Goal: Check status: Check status

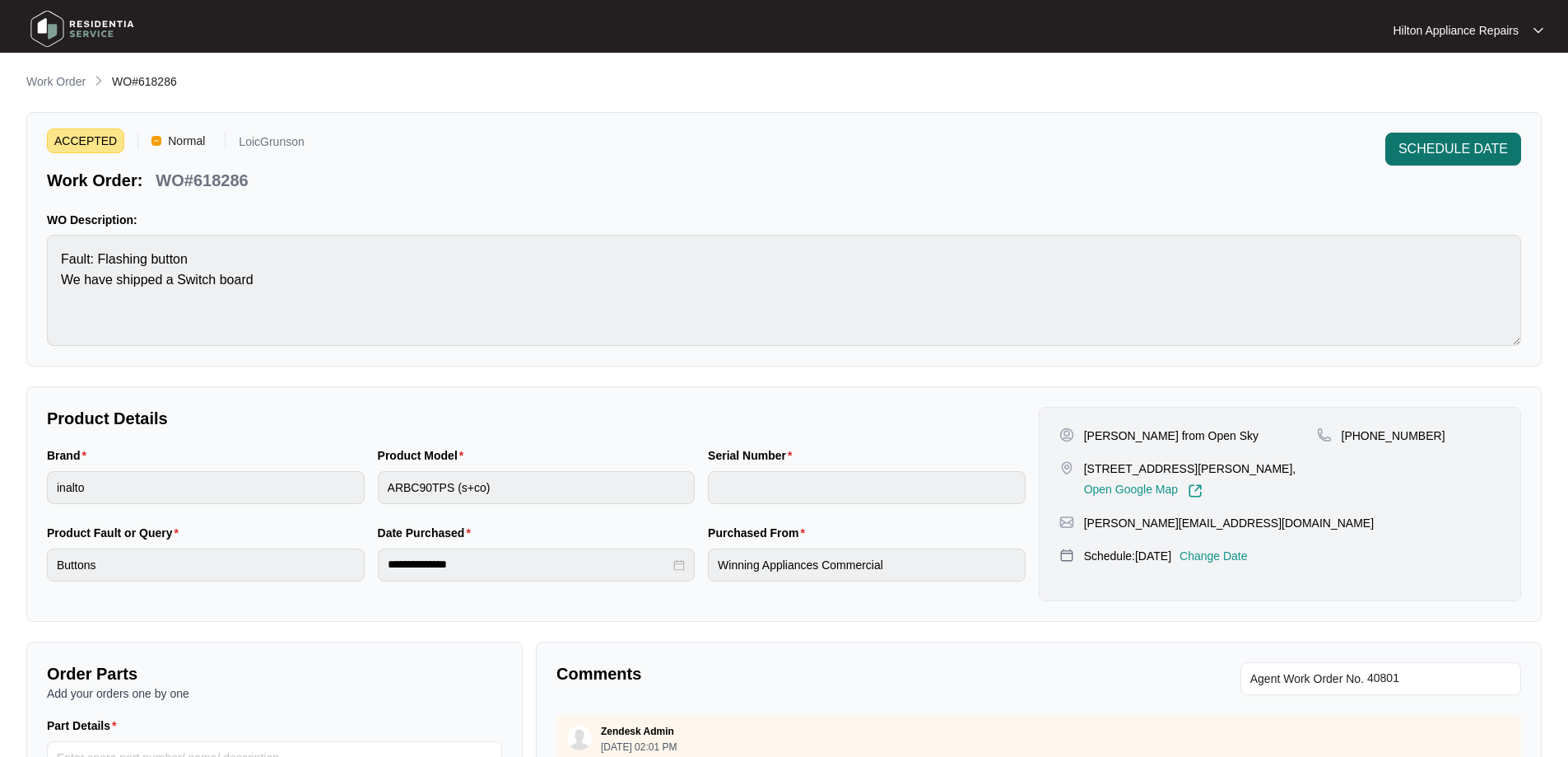
click at [1433, 147] on span "SCHEDULE DATE" at bounding box center [1453, 149] width 109 height 20
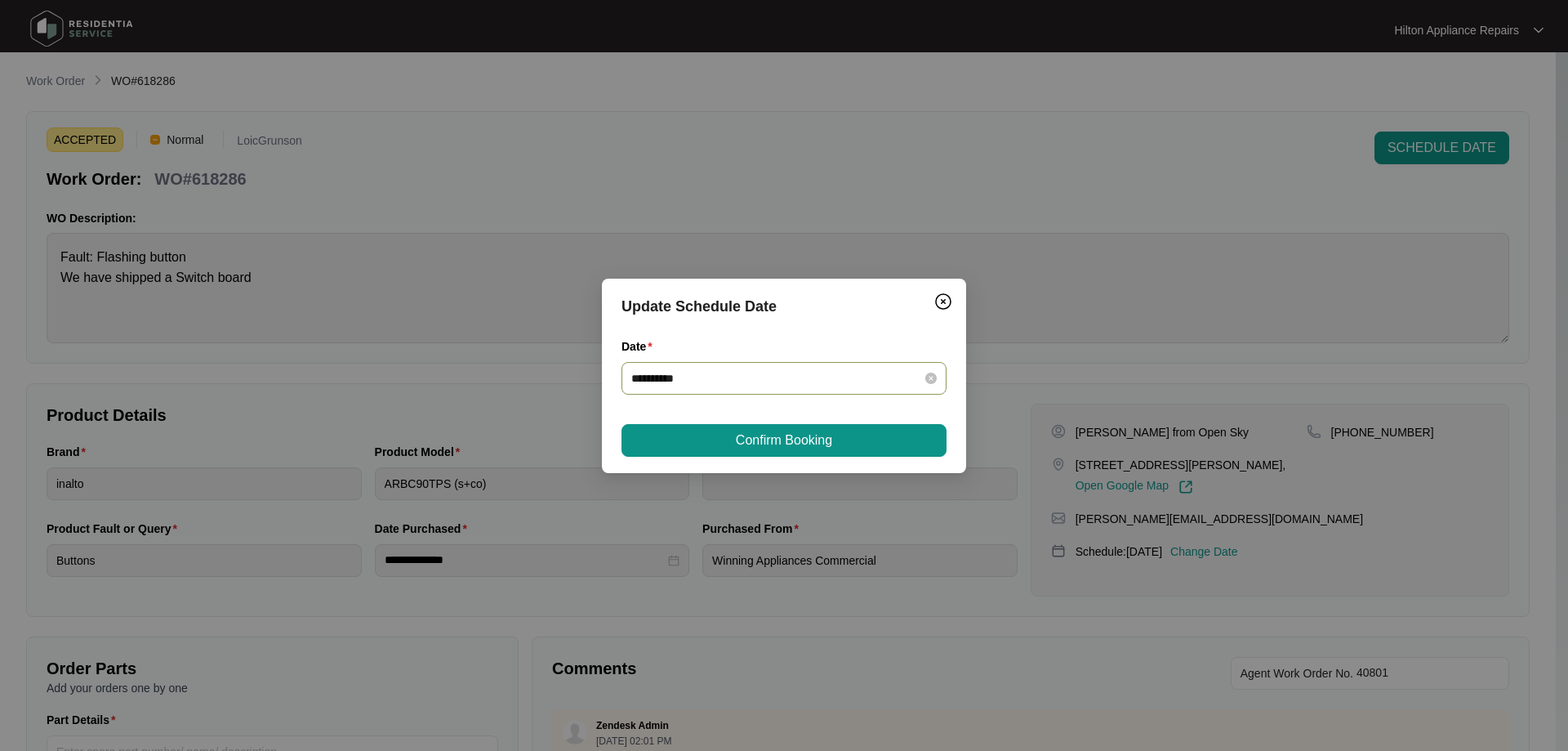
click at [889, 375] on input "**********" at bounding box center [774, 378] width 286 height 18
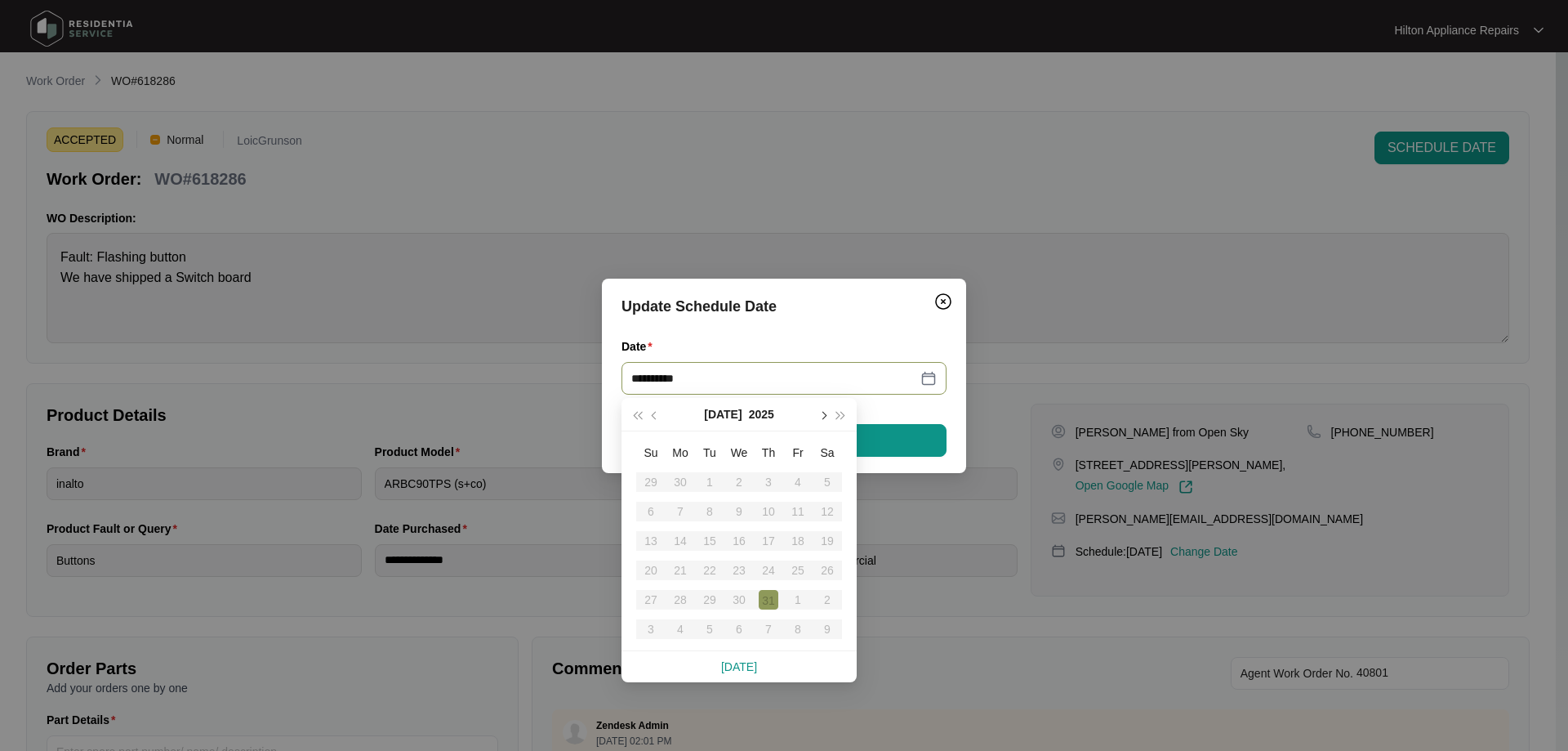
click at [825, 418] on button "button" at bounding box center [822, 414] width 18 height 33
type input "**********"
click at [795, 540] on div "15" at bounding box center [798, 541] width 20 height 20
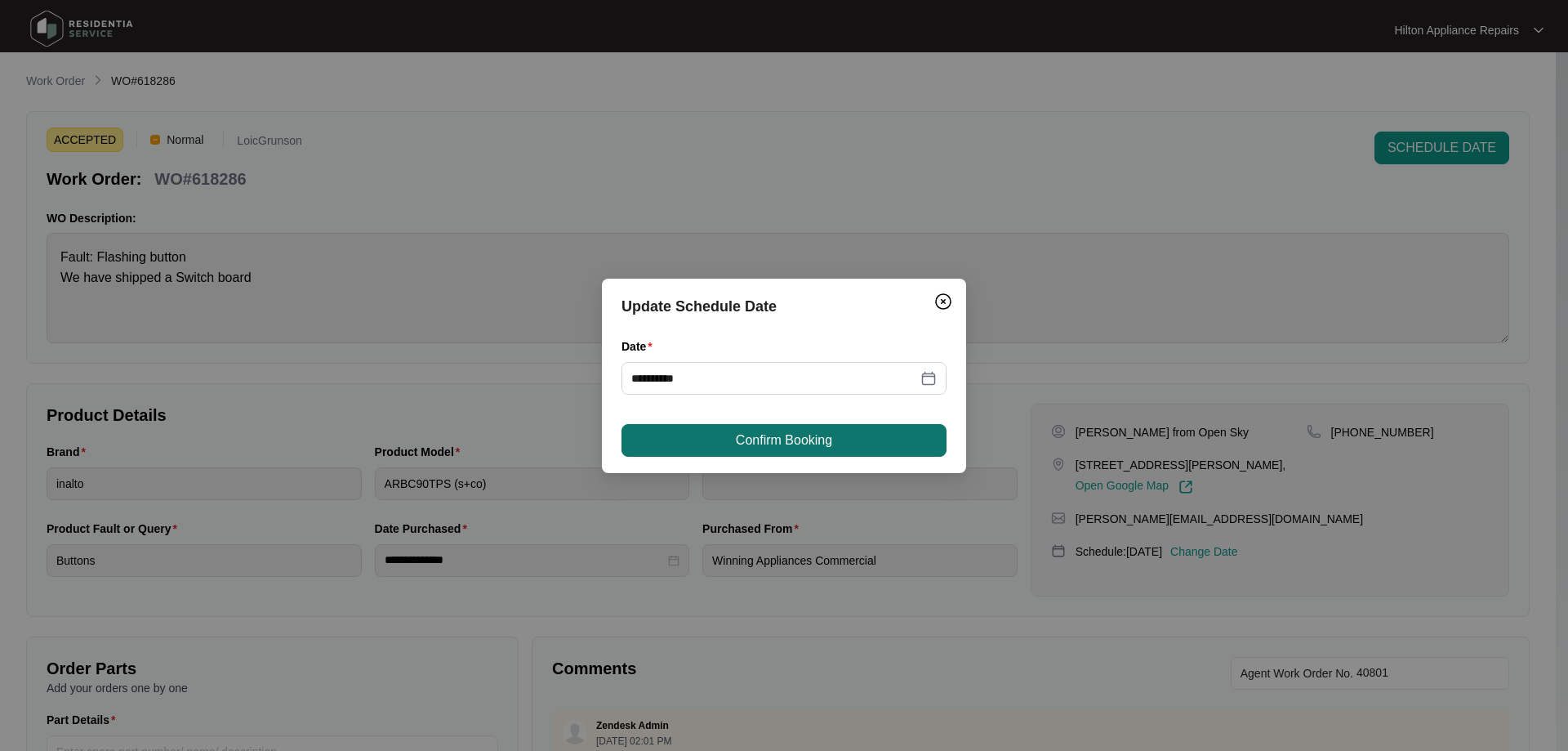
click at [760, 432] on span "Confirm Booking" at bounding box center [784, 440] width 96 height 20
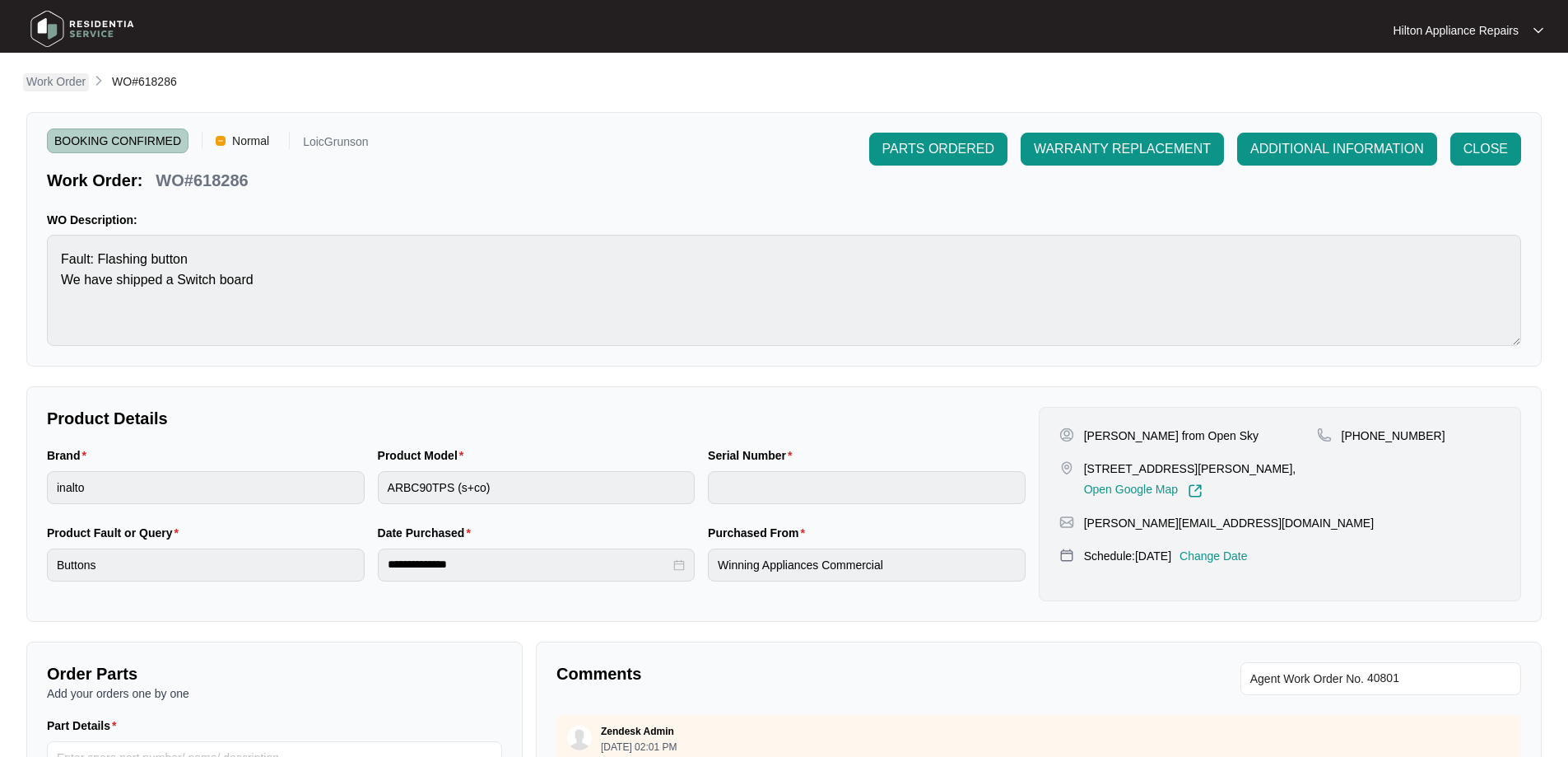
click at [71, 83] on p "Work Order" at bounding box center [56, 82] width 59 height 16
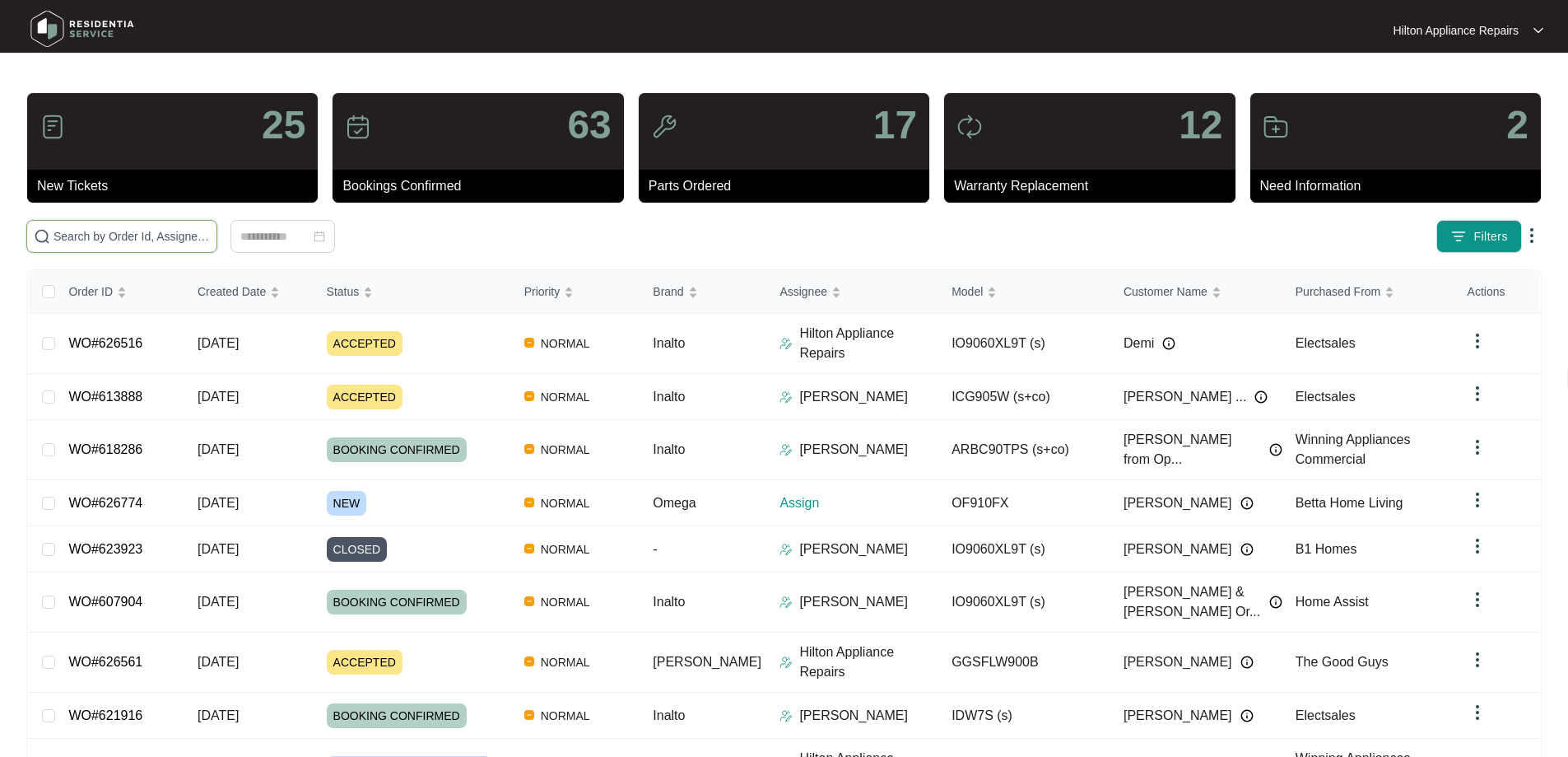
click at [210, 237] on input "text" at bounding box center [132, 236] width 156 height 18
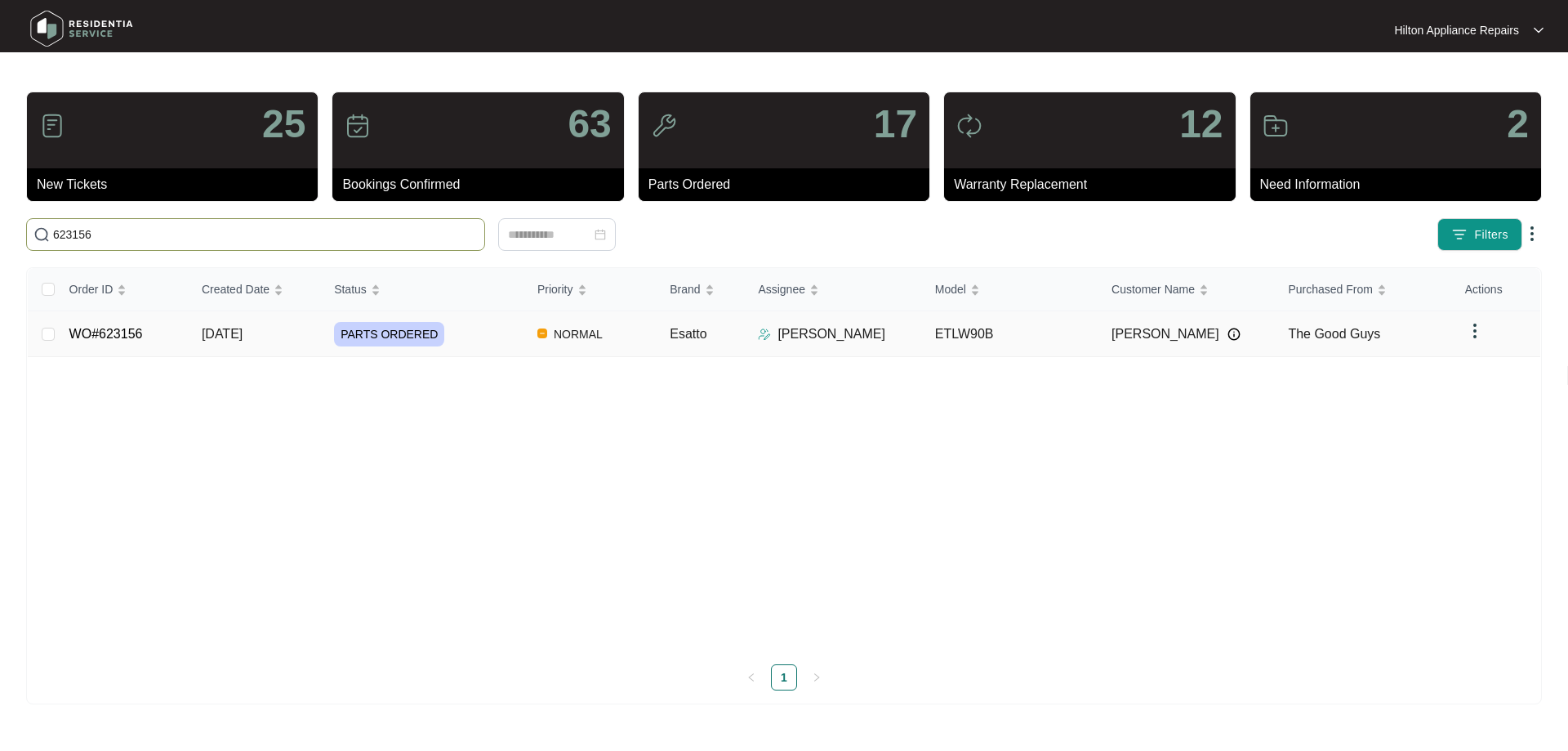
type input "623156"
click at [493, 346] on td "PARTS ORDERED" at bounding box center [422, 333] width 203 height 45
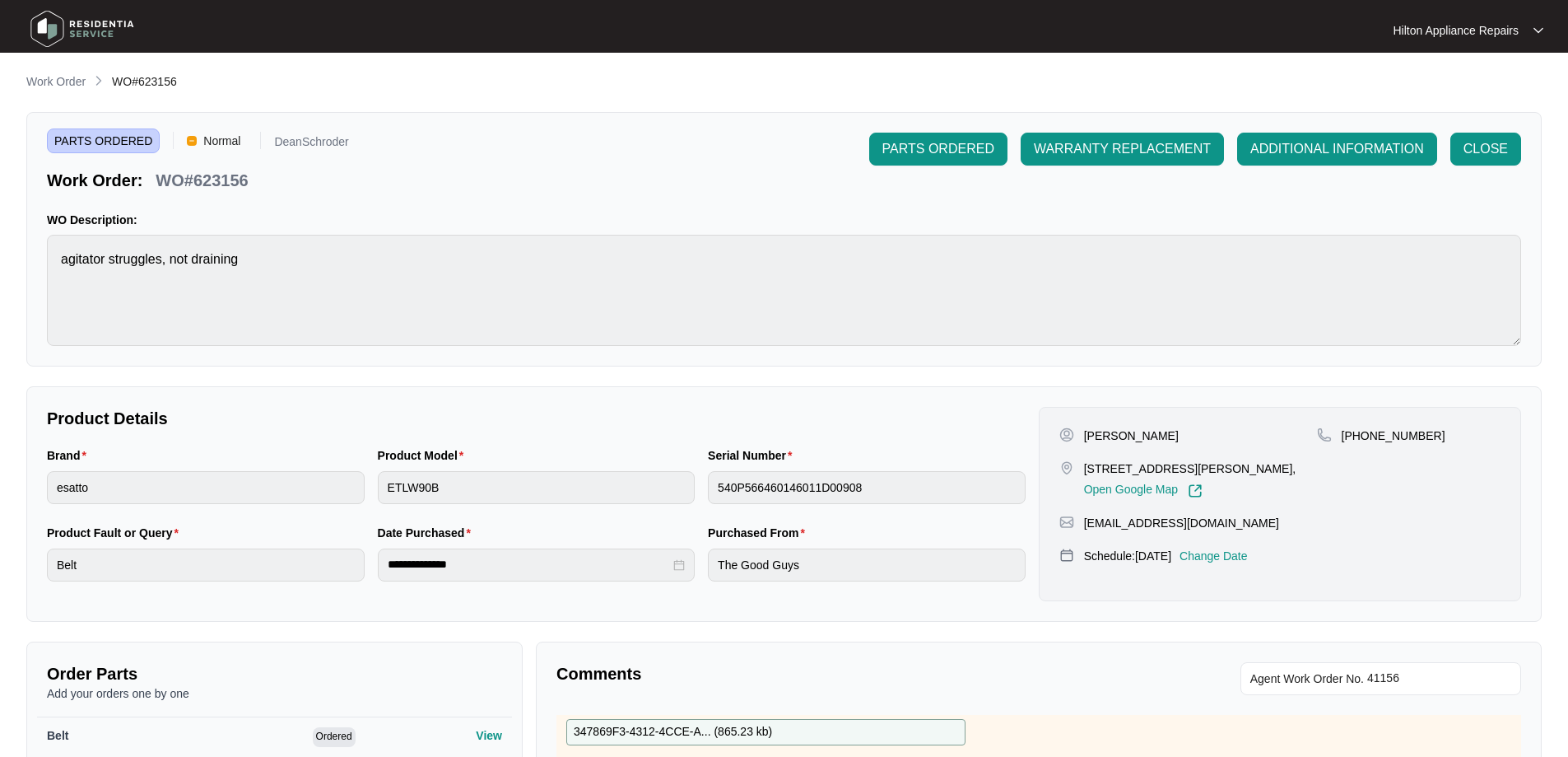
click at [33, 275] on div "PARTS ORDERED Normal DeanSchroder Work Order: WO#623156 PARTS ORDERED WARRANTY …" at bounding box center [784, 239] width 1515 height 254
click at [53, 81] on p "Work Order" at bounding box center [56, 82] width 59 height 16
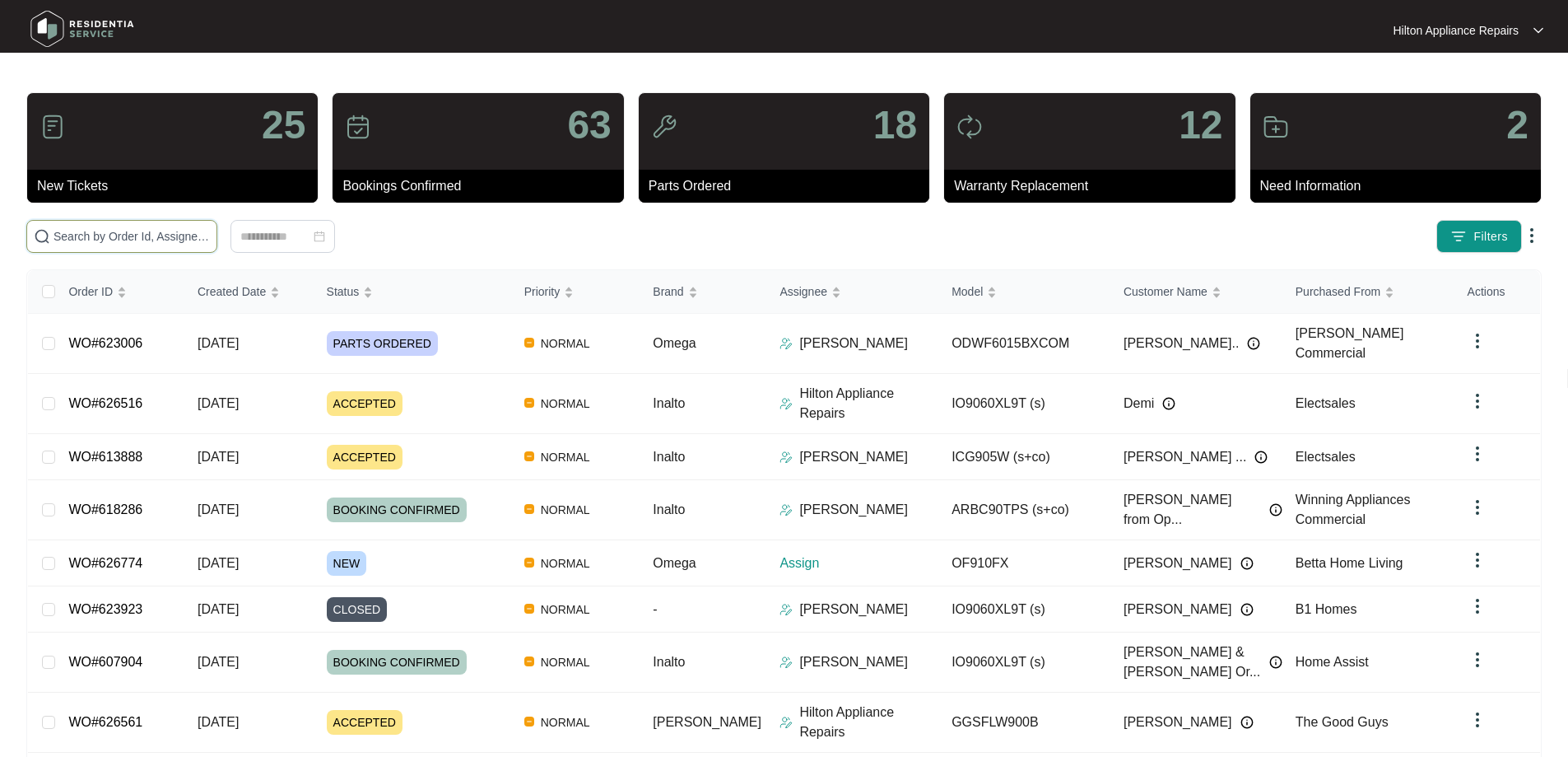
click at [210, 239] on input "text" at bounding box center [132, 236] width 156 height 18
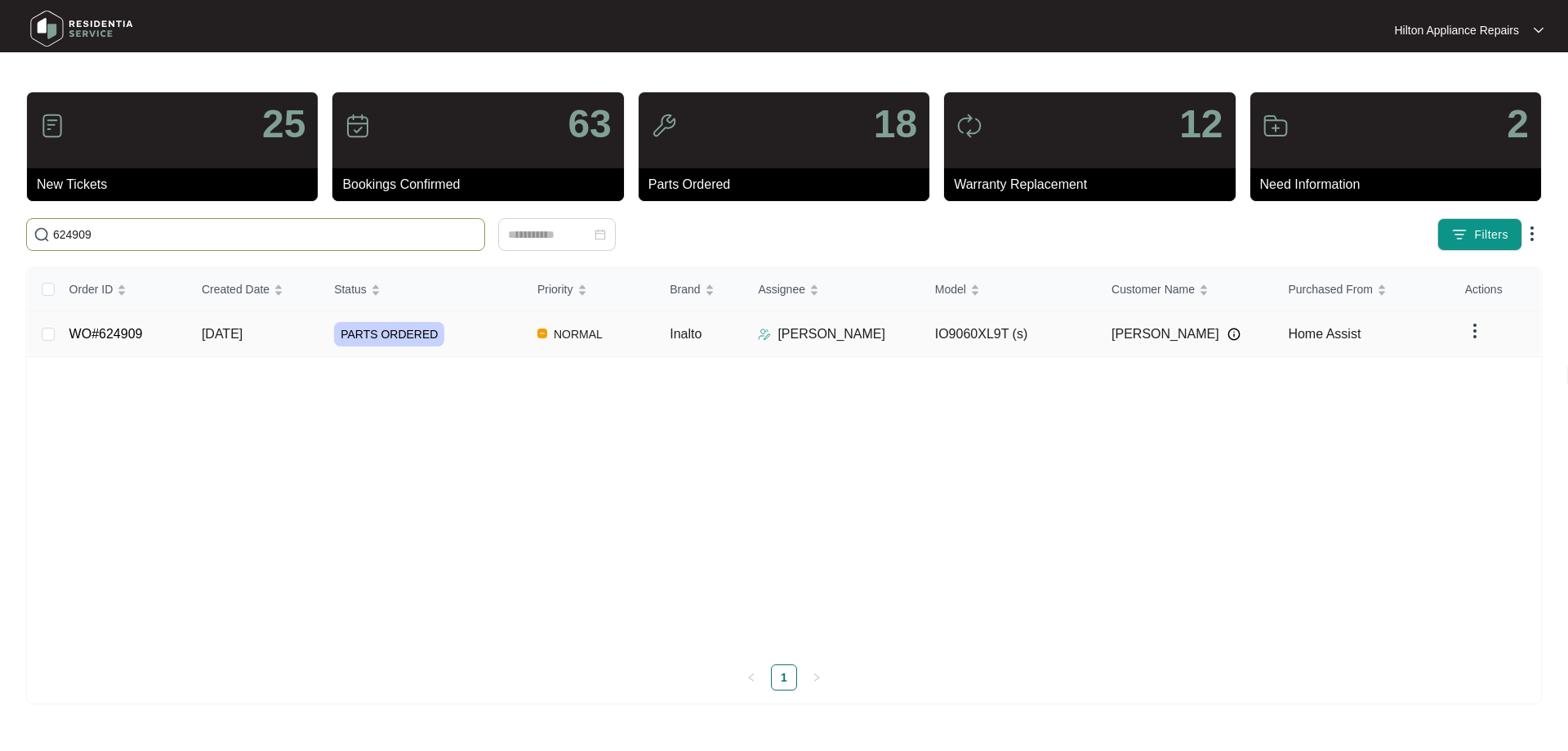
type input "624909"
click at [463, 334] on div "PARTS ORDERED" at bounding box center [429, 334] width 191 height 25
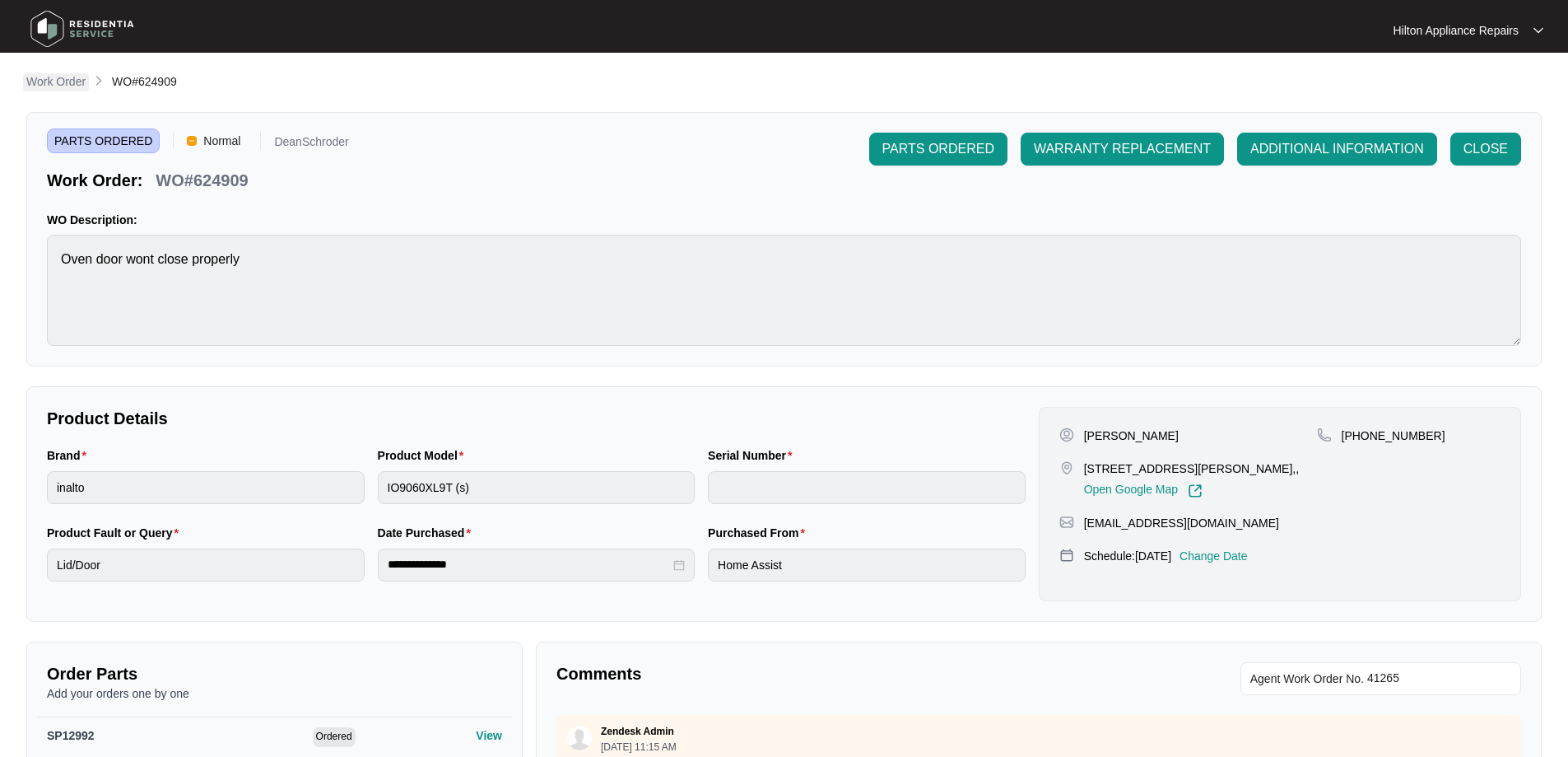
click at [68, 81] on p "Work Order" at bounding box center [56, 82] width 59 height 16
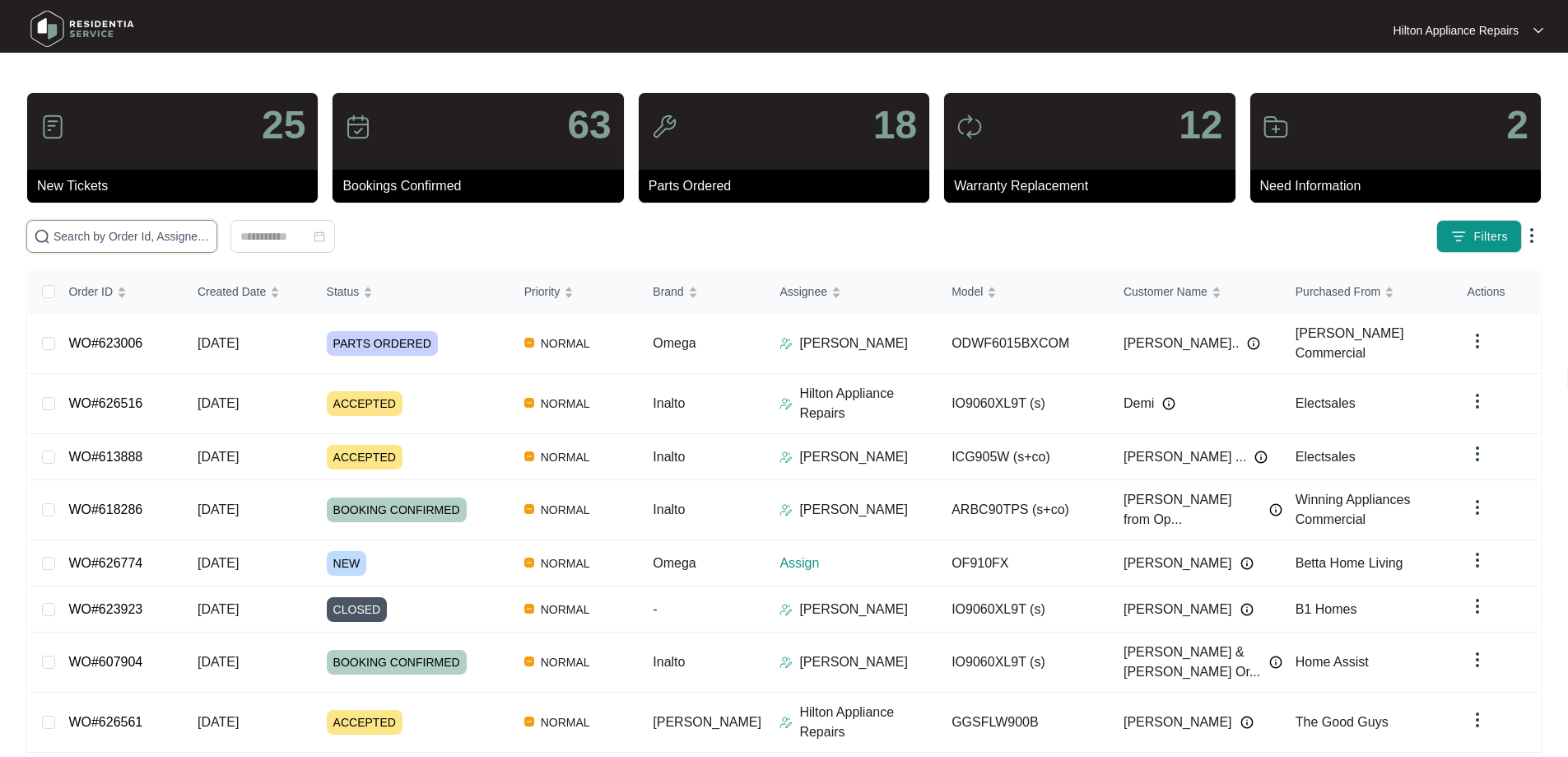
click at [147, 235] on input "text" at bounding box center [132, 236] width 156 height 18
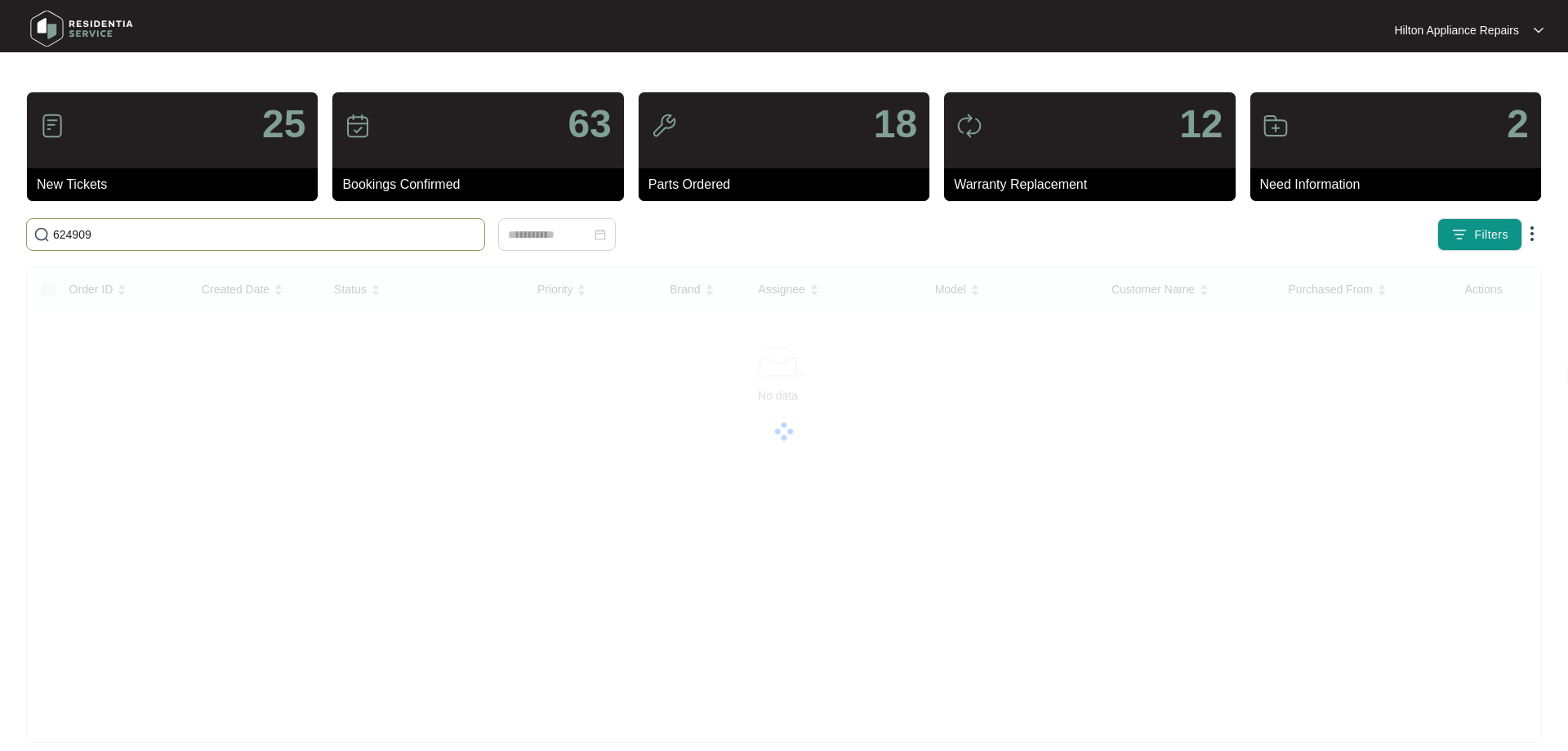
type input "624909"
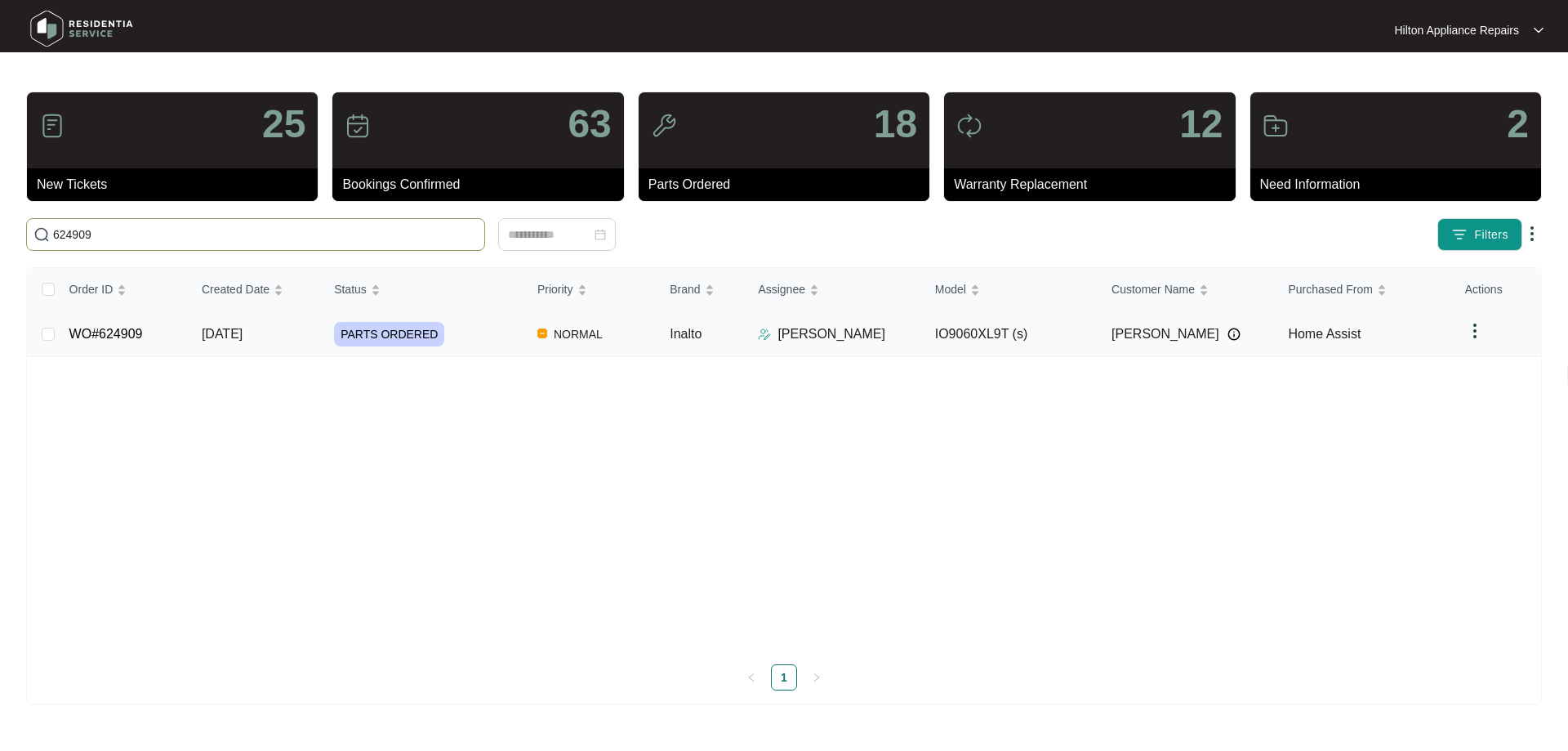
click at [503, 322] on div "PARTS ORDERED" at bounding box center [429, 334] width 191 height 25
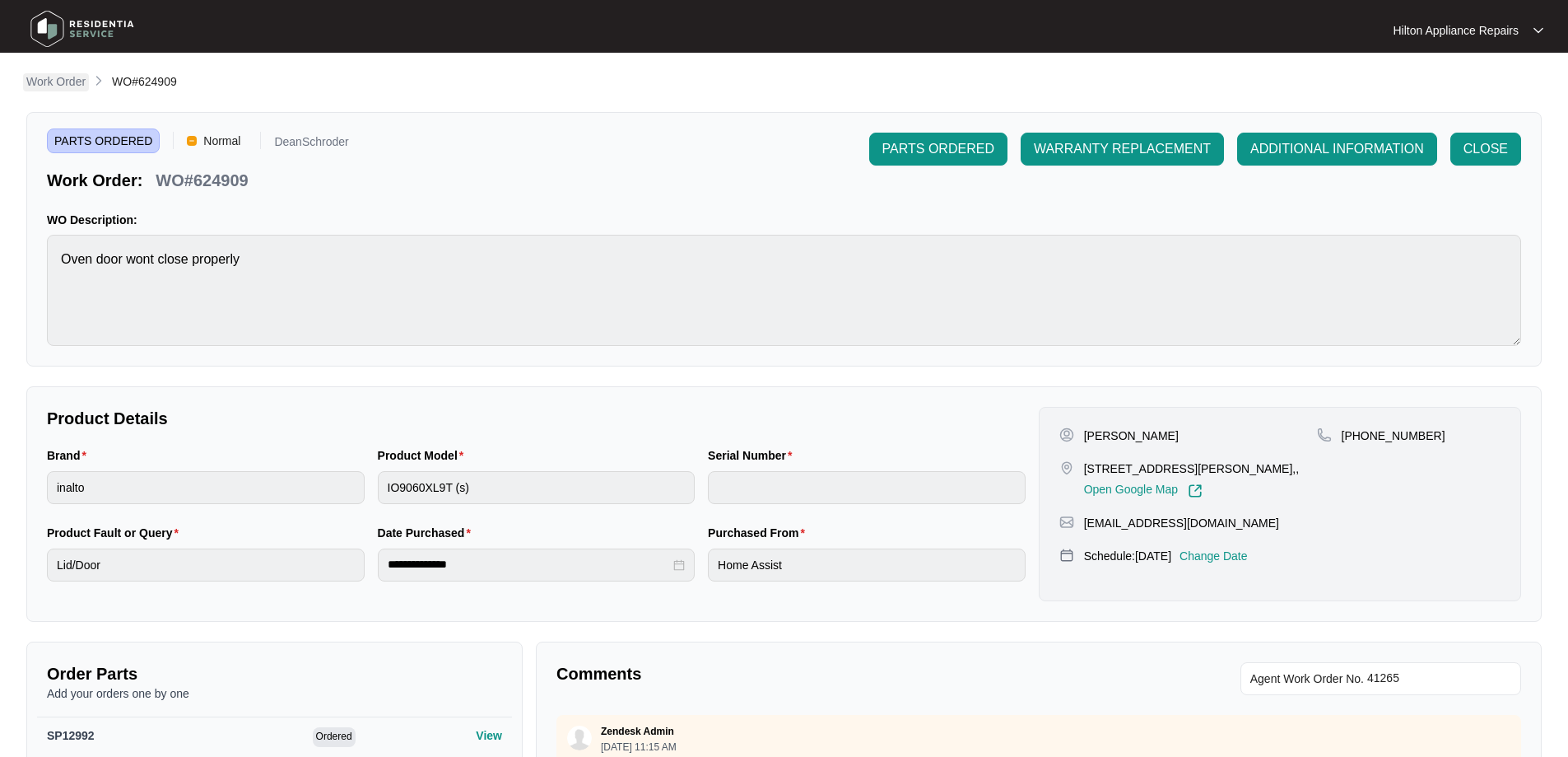
click at [54, 84] on p "Work Order" at bounding box center [56, 82] width 59 height 16
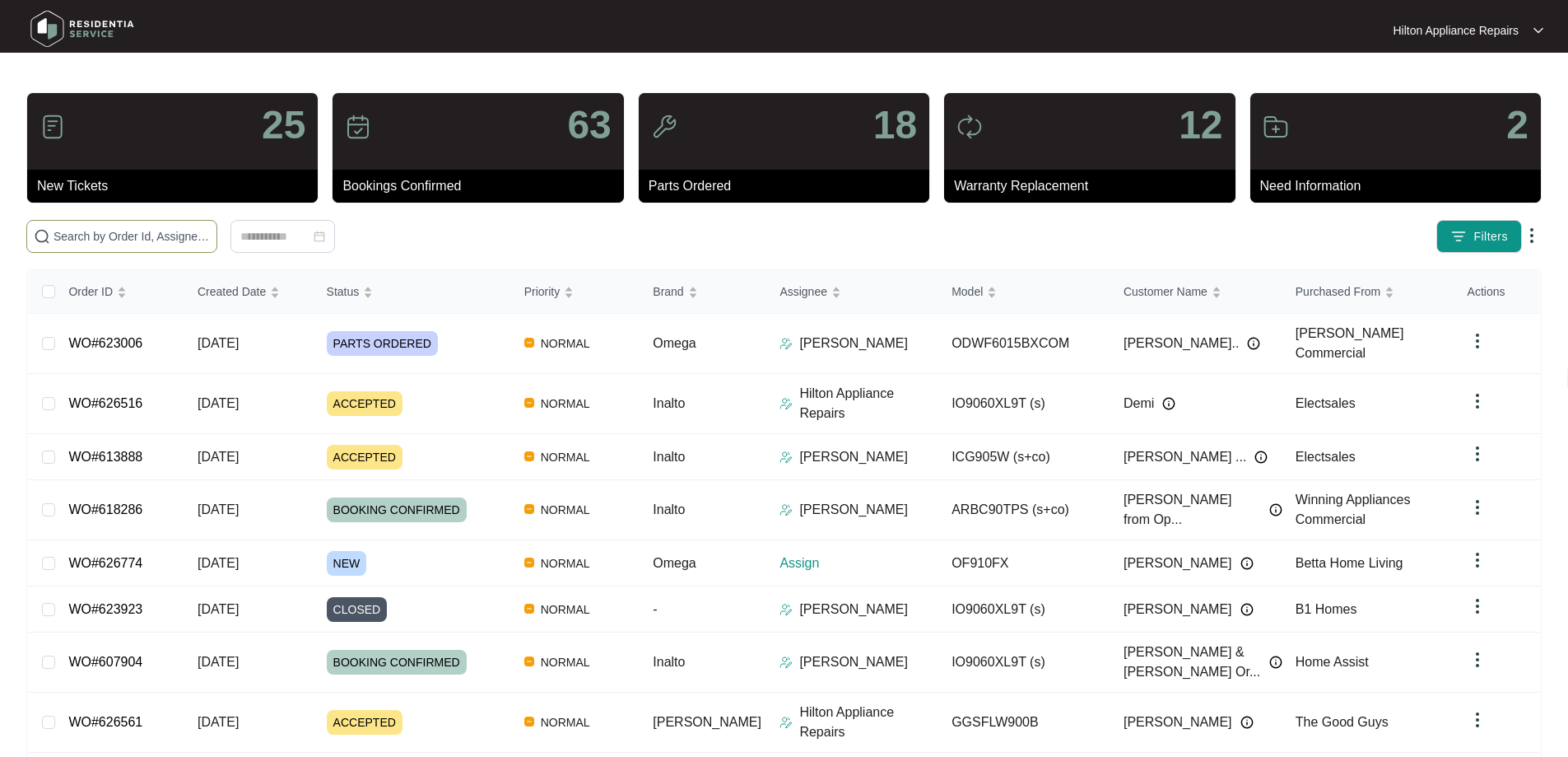
click at [210, 233] on input "text" at bounding box center [132, 236] width 156 height 18
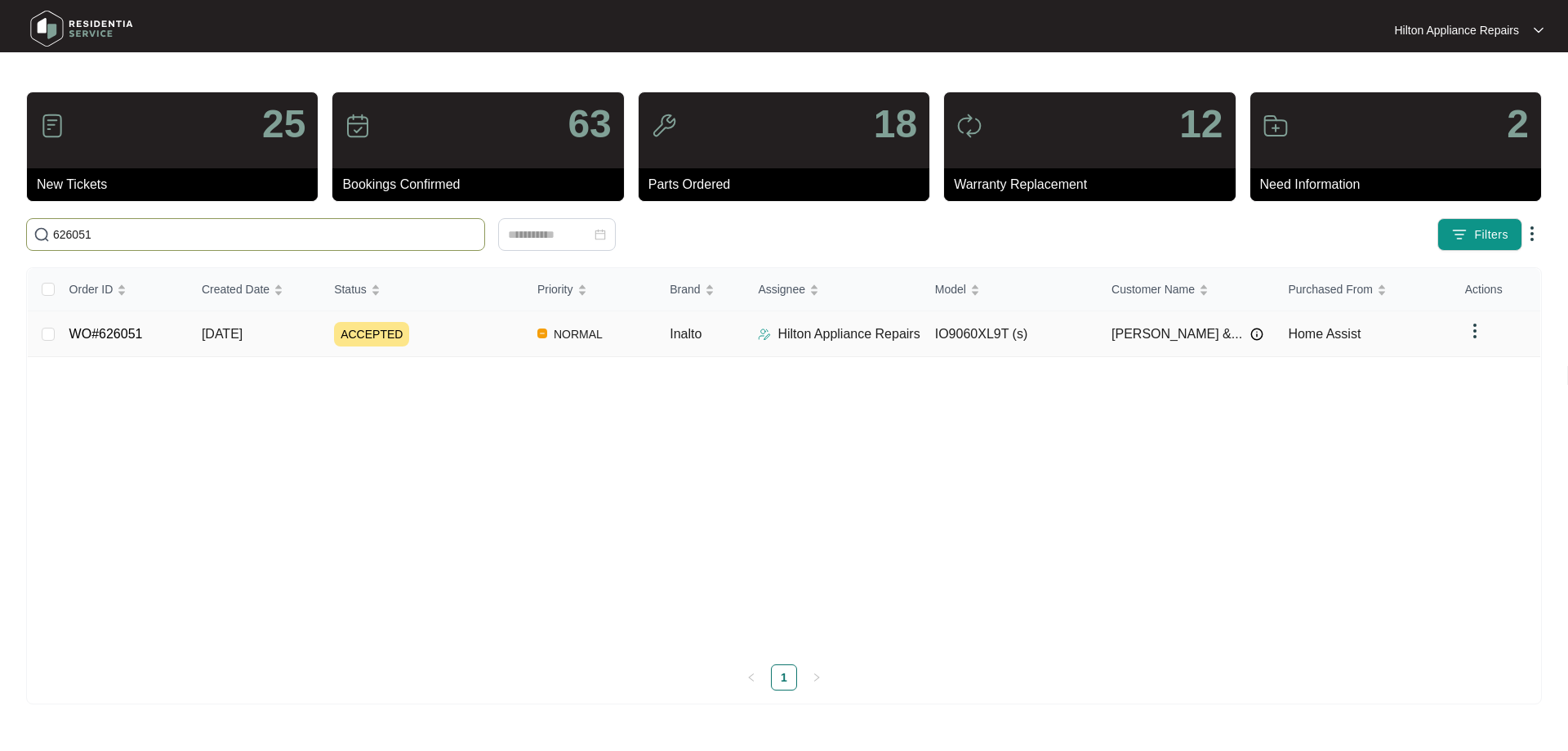
type input "626051"
click at [735, 332] on td "Inalto" at bounding box center [700, 333] width 88 height 45
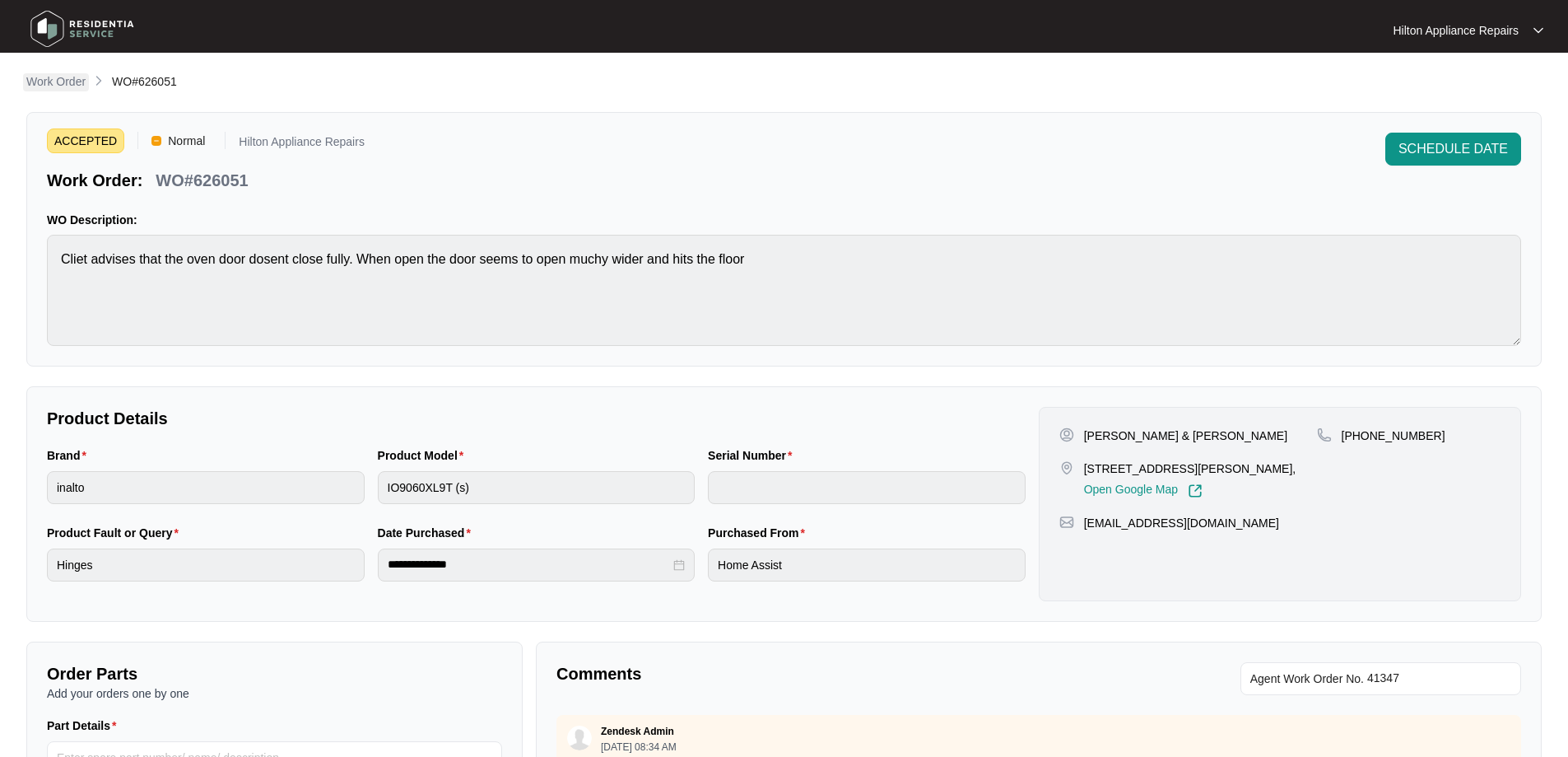
click at [60, 84] on p "Work Order" at bounding box center [56, 82] width 59 height 16
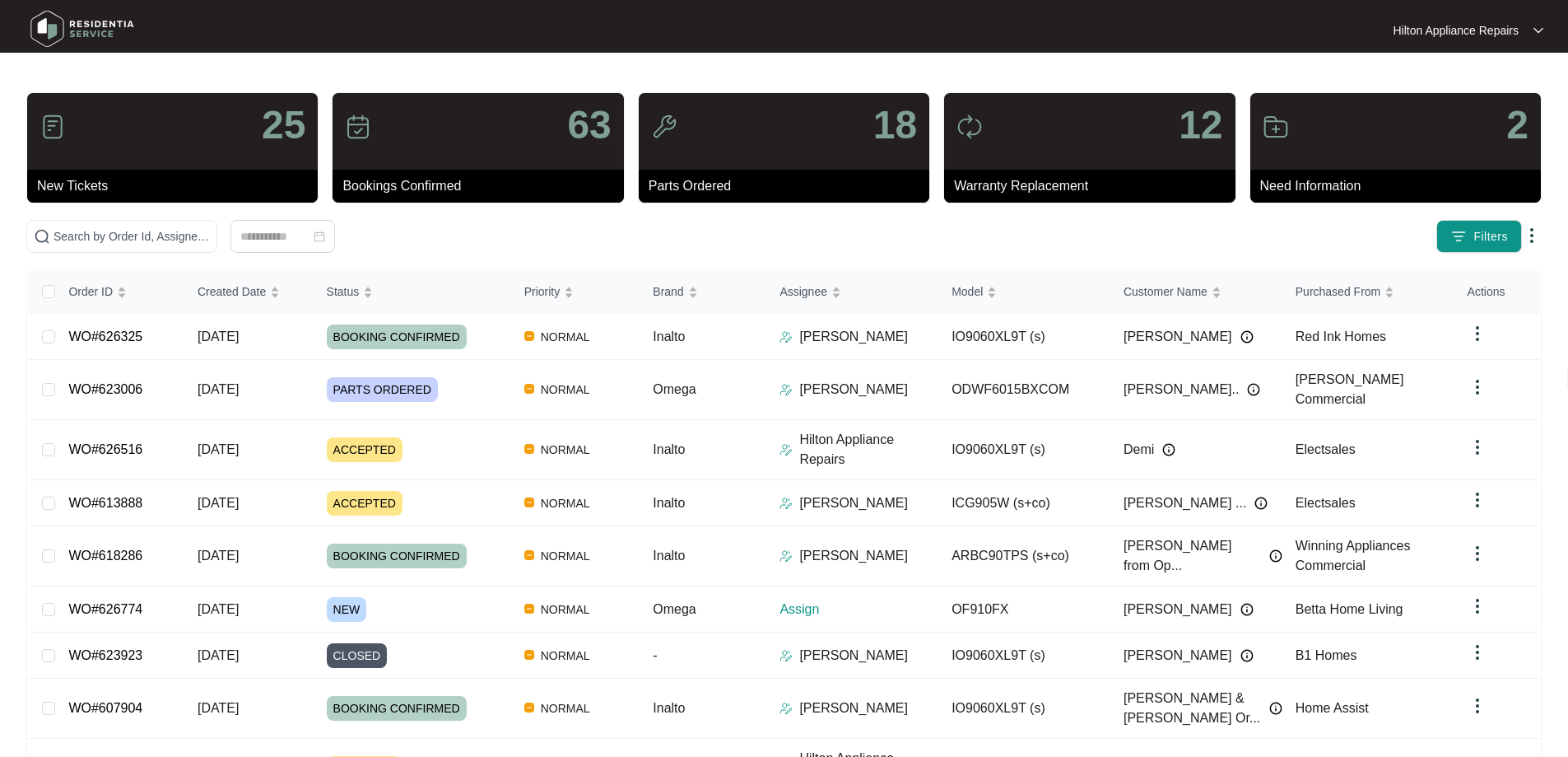
click at [153, 252] on div "25 New Tickets 63 Bookings Confirmed 18 Parts Ordered 12 Warranty Replacement 2…" at bounding box center [784, 496] width 1515 height 806
click at [166, 239] on input "text" at bounding box center [132, 236] width 156 height 18
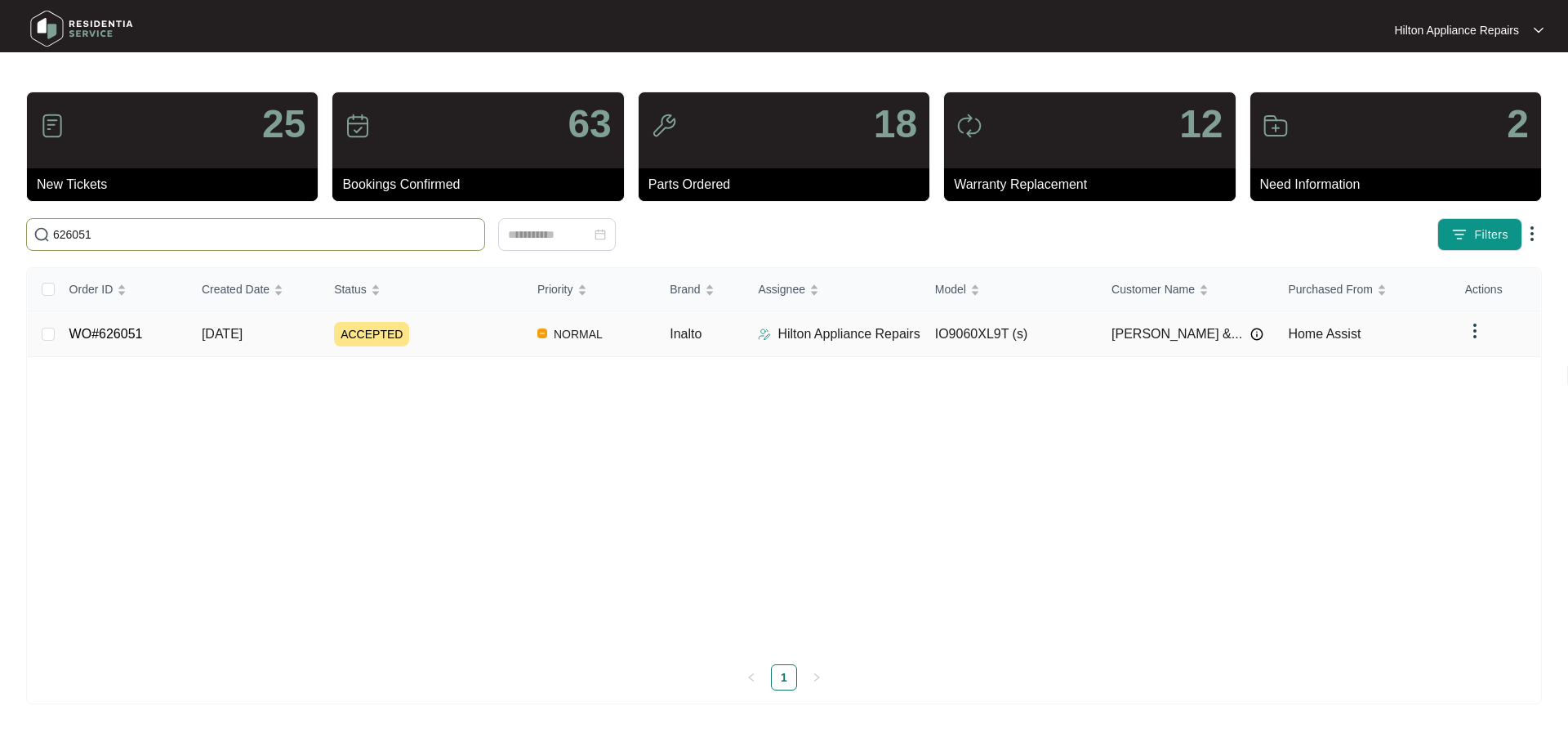
type input "626051"
click at [447, 331] on div "ACCEPTED" at bounding box center [429, 334] width 191 height 25
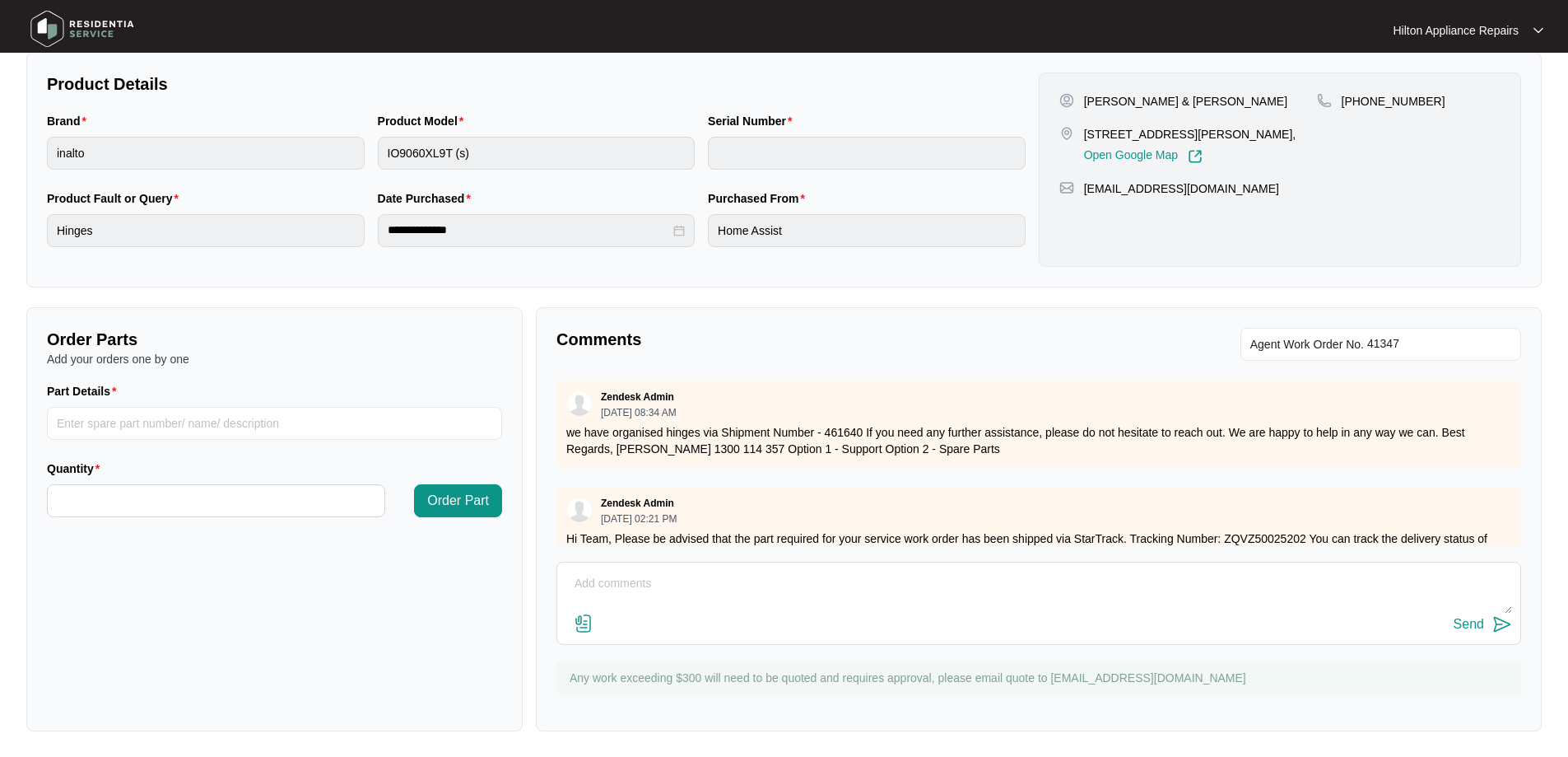
scroll to position [336, 0]
